Goal: Transaction & Acquisition: Purchase product/service

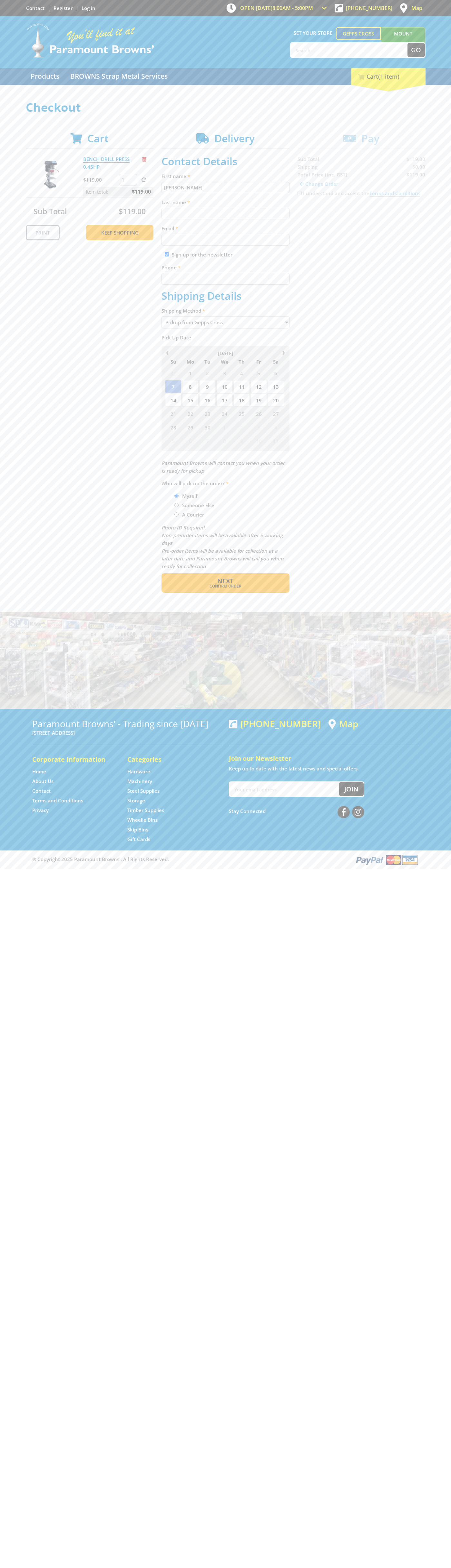
type input "[PERSON_NAME]"
type input "[EMAIL_ADDRESS][DOMAIN_NAME]"
type input "0293744000"
click at [226, 581] on span "Next" at bounding box center [225, 580] width 16 height 8
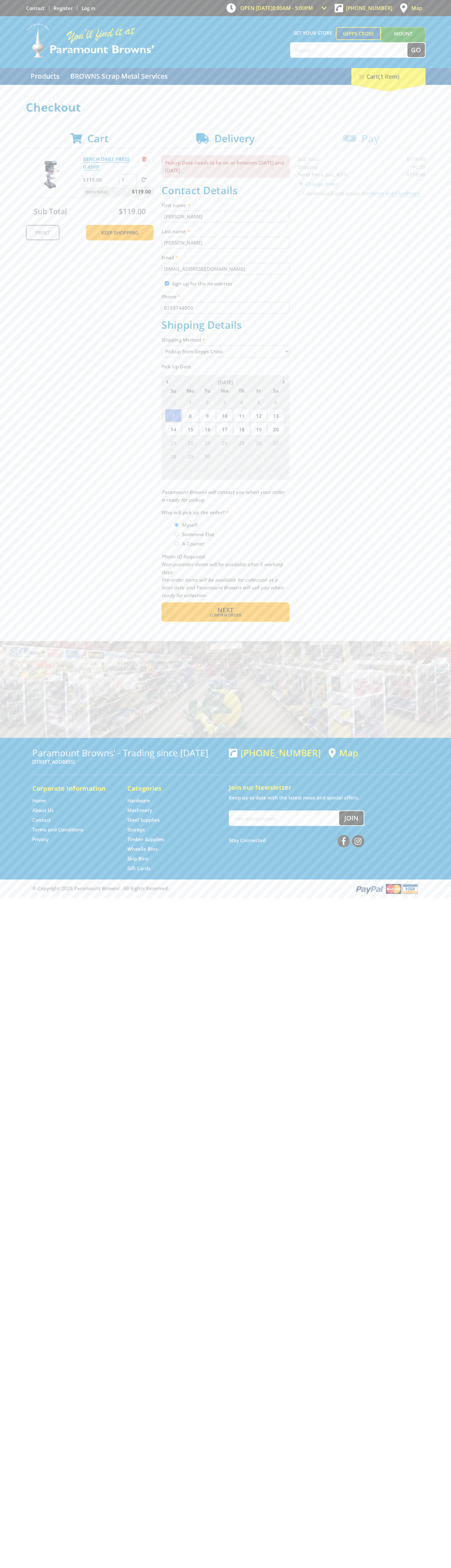
type input "[PERSON_NAME]"
click at [226, 615] on span "Confirm order" at bounding box center [226, 615] width 100 height 4
click at [226, 611] on span "Next" at bounding box center [225, 609] width 16 height 8
